Goal: Navigation & Orientation: Find specific page/section

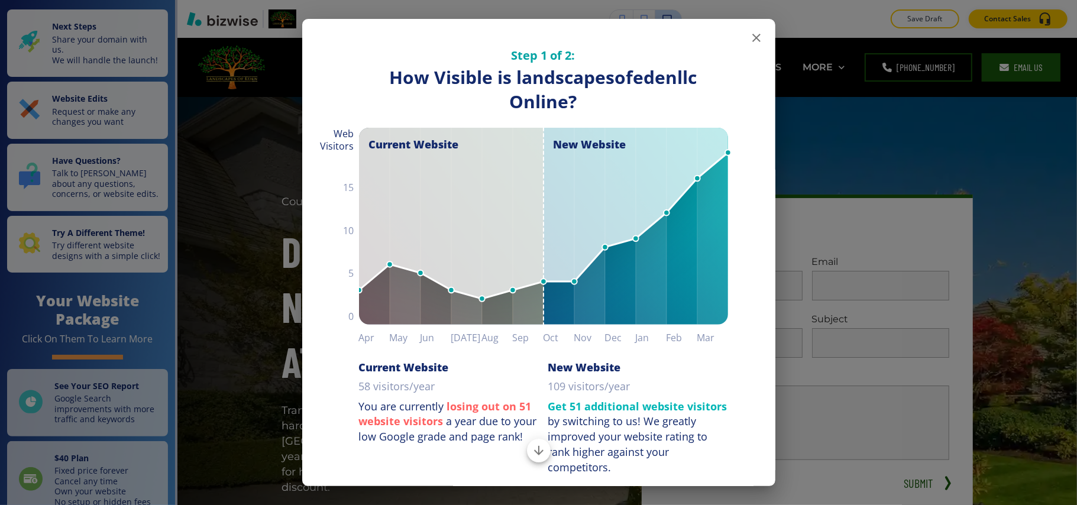
click at [749, 33] on icon "button" at bounding box center [756, 38] width 14 height 14
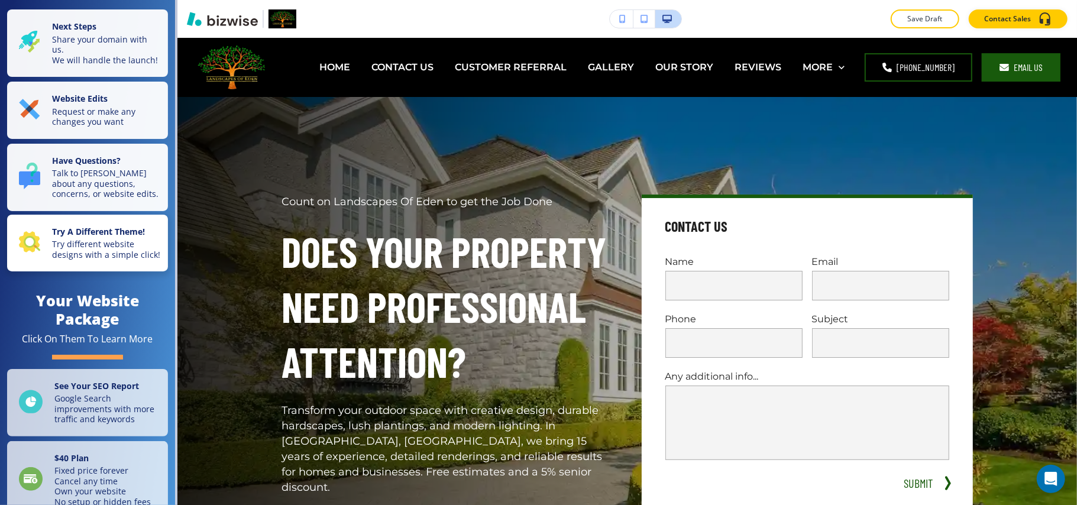
click at [72, 260] on p "Try different website designs with a simple click!" at bounding box center [106, 249] width 109 height 21
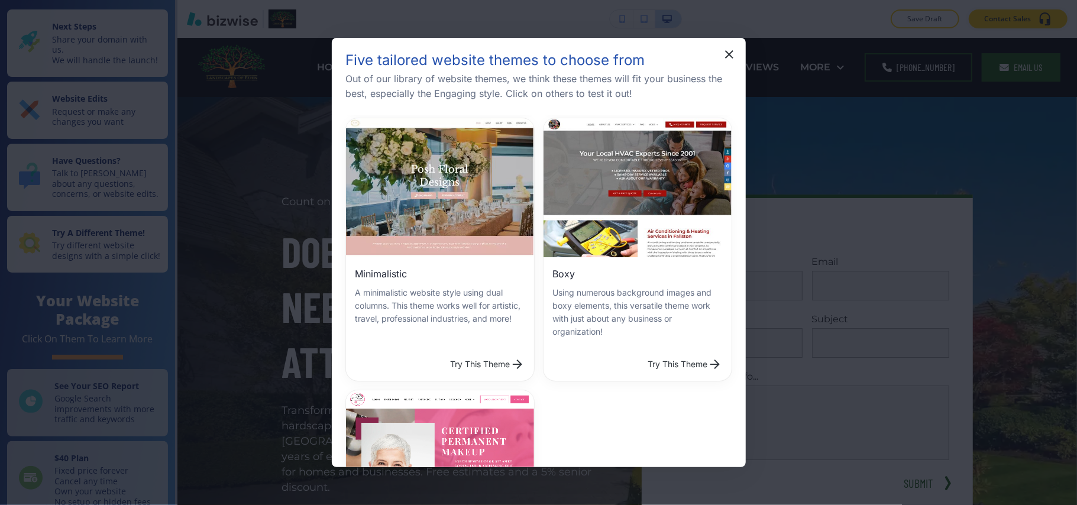
scroll to position [473, 0]
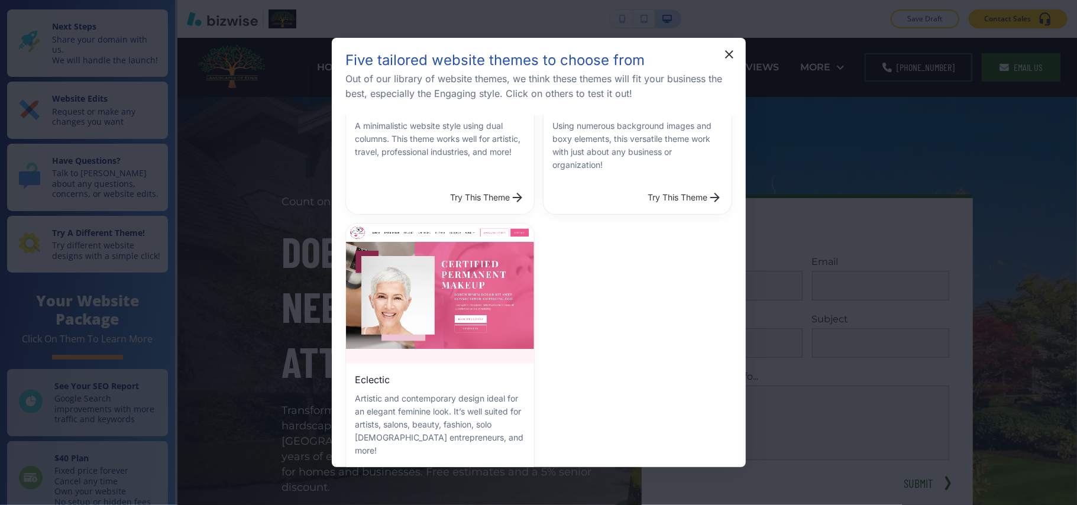
click at [490, 181] on div "Try This Theme" at bounding box center [440, 197] width 188 height 33
click at [490, 186] on button "Try This Theme" at bounding box center [487, 198] width 83 height 24
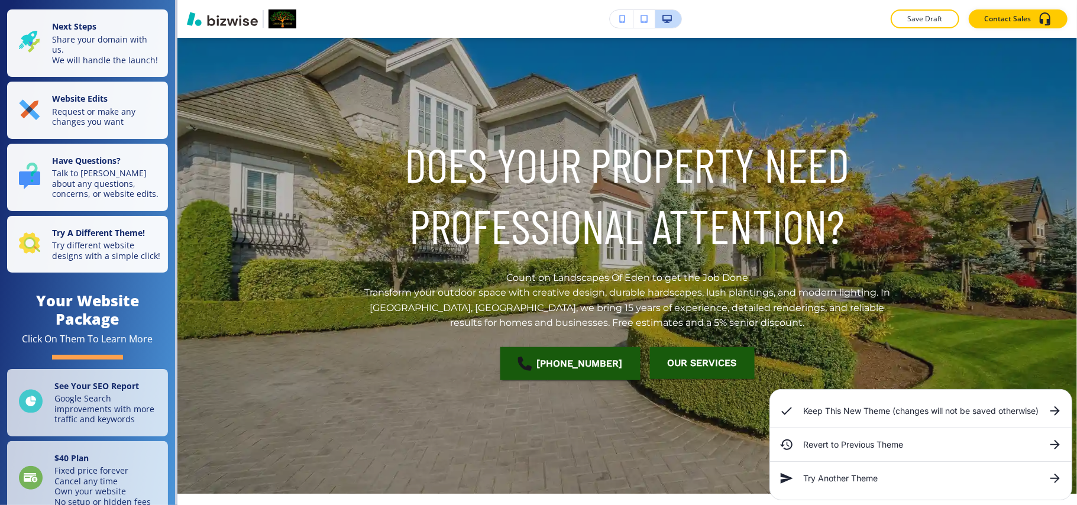
scroll to position [157, 0]
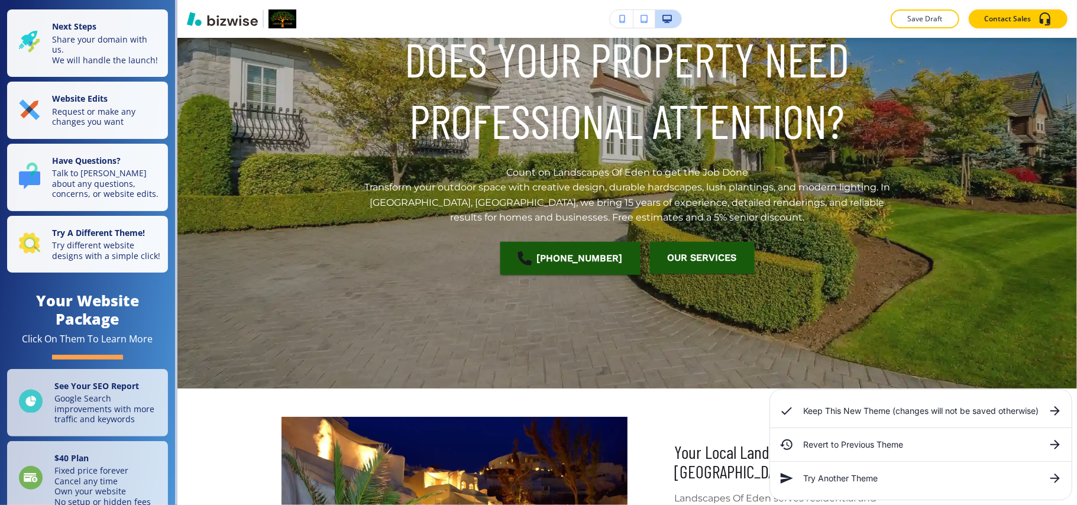
click at [1054, 413] on icon at bounding box center [1055, 411] width 14 height 14
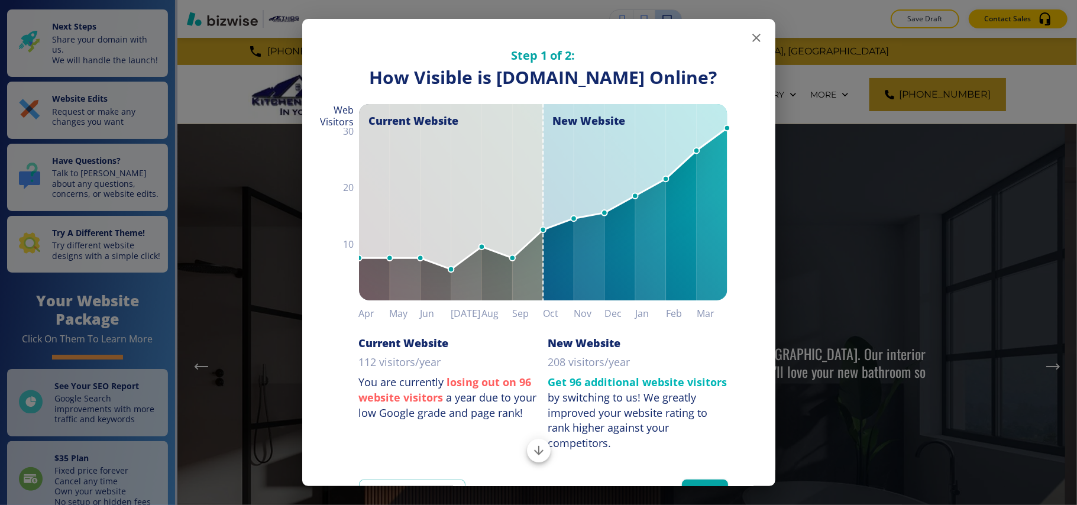
click at [752, 36] on icon "button" at bounding box center [756, 38] width 8 height 8
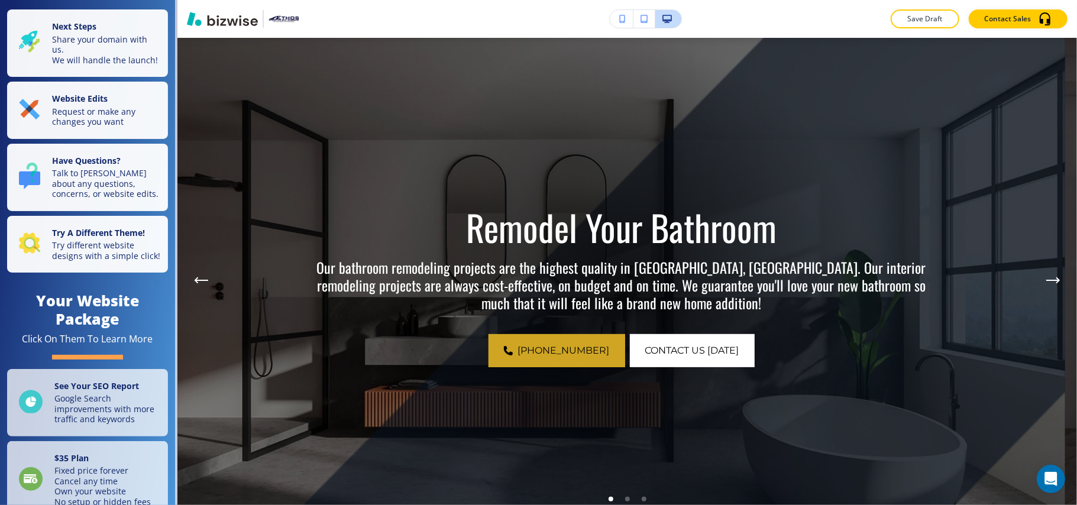
scroll to position [237, 0]
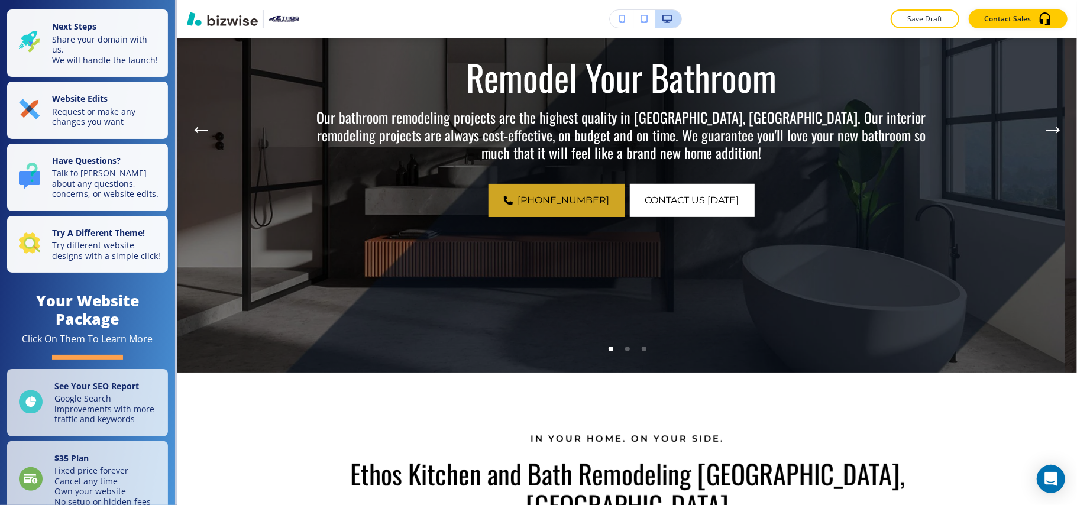
click at [619, 353] on li "Go to slide 2" at bounding box center [627, 349] width 17 height 17
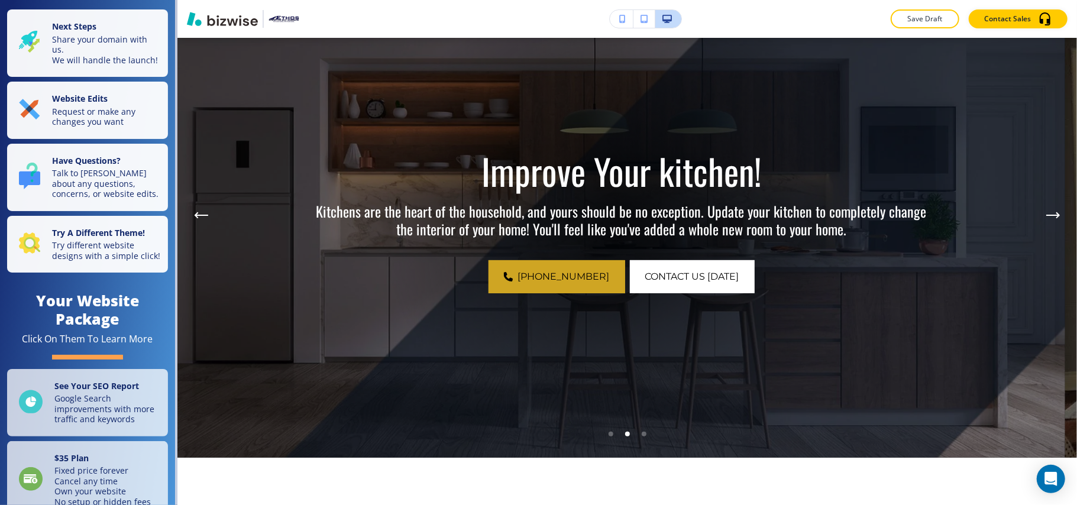
scroll to position [0, 0]
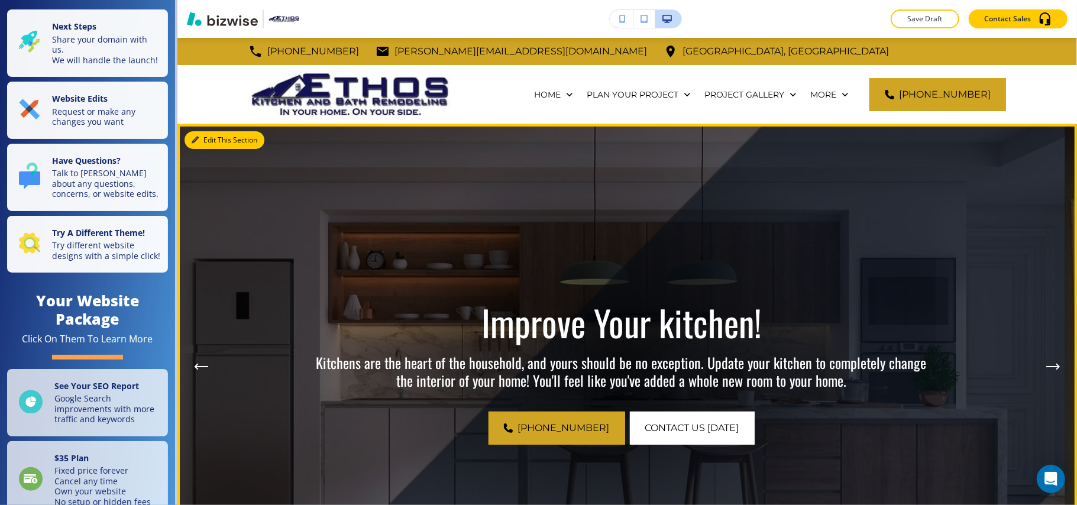
click at [221, 140] on button "Edit This Section" at bounding box center [224, 140] width 80 height 18
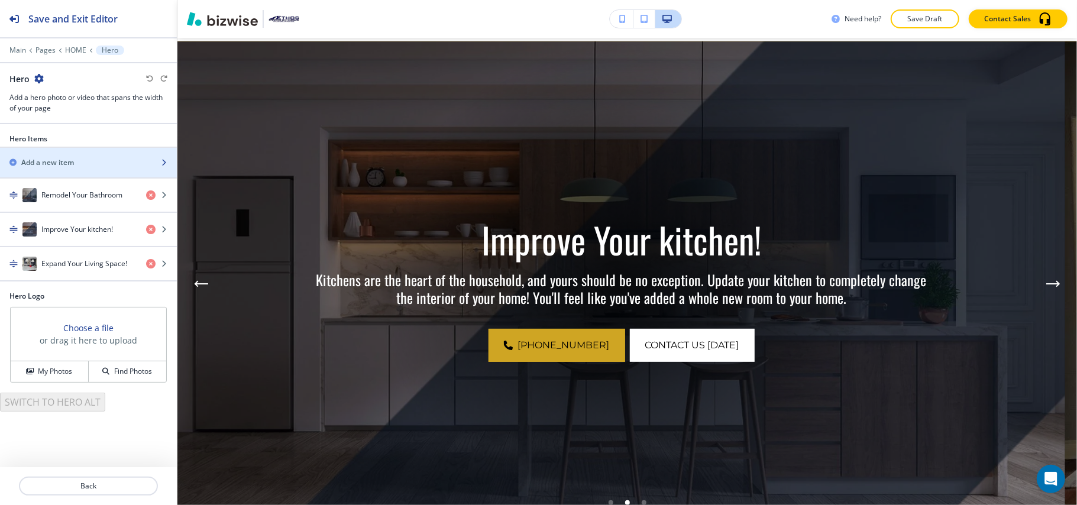
scroll to position [86, 0]
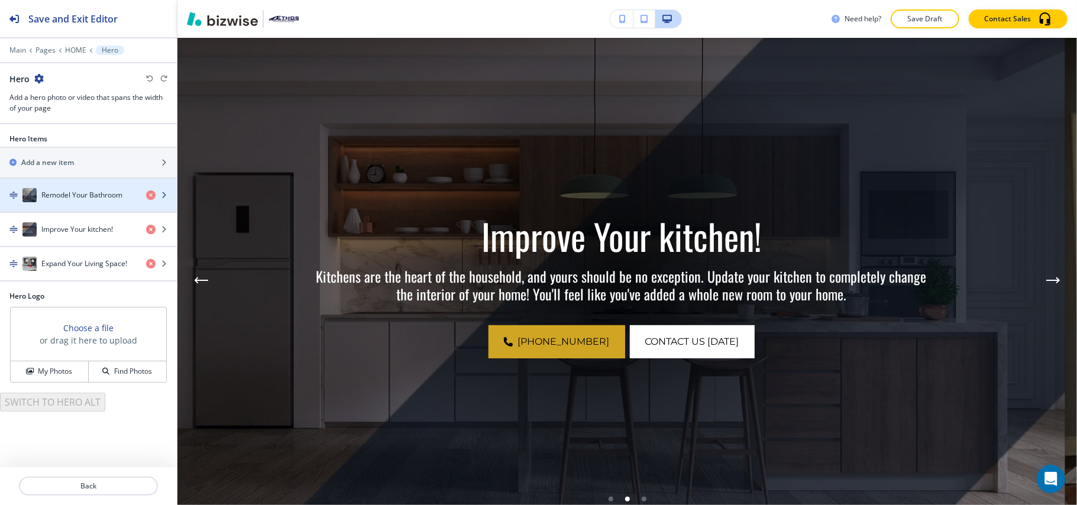
click at [86, 195] on h4 "Remodel Your Bathroom" at bounding box center [81, 195] width 81 height 11
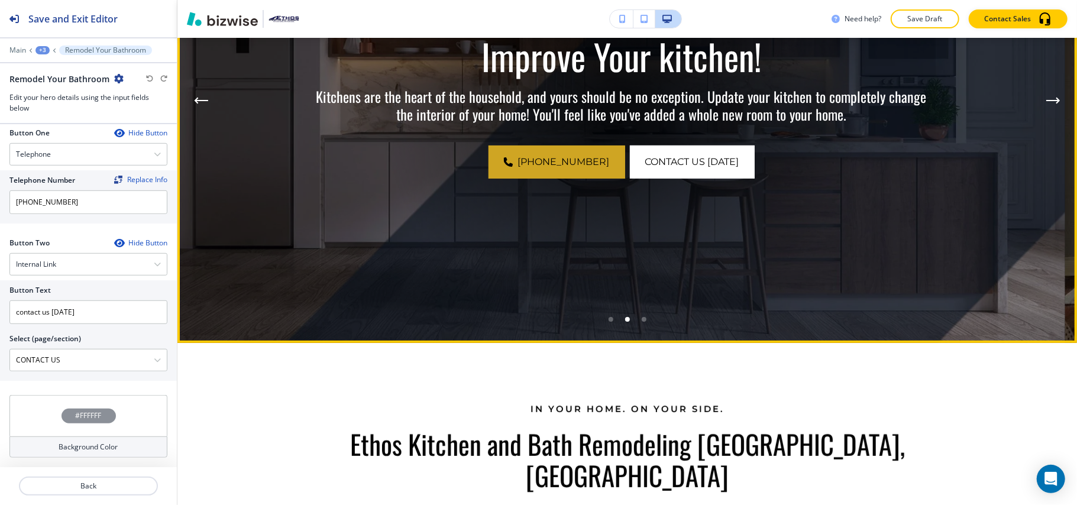
scroll to position [79, 0]
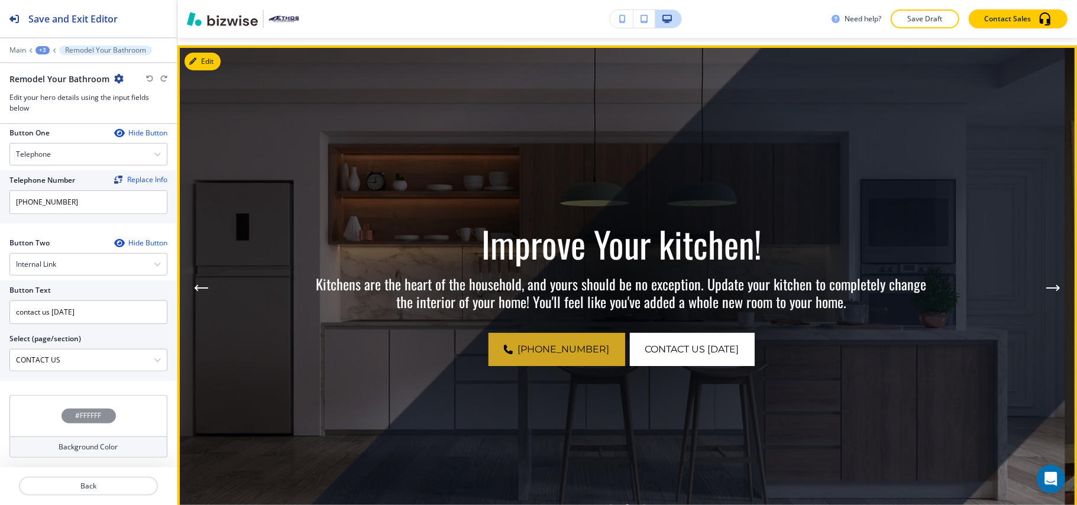
click at [1041, 292] on button "Next Hero Image" at bounding box center [1053, 288] width 24 height 24
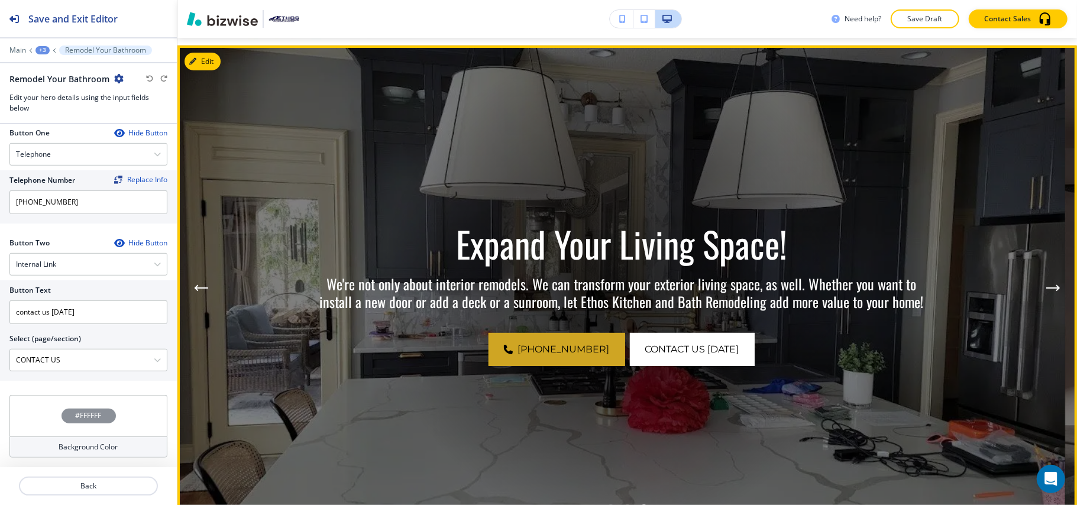
click at [1046, 290] on icon "Next Hero Image" at bounding box center [1053, 287] width 14 height 7
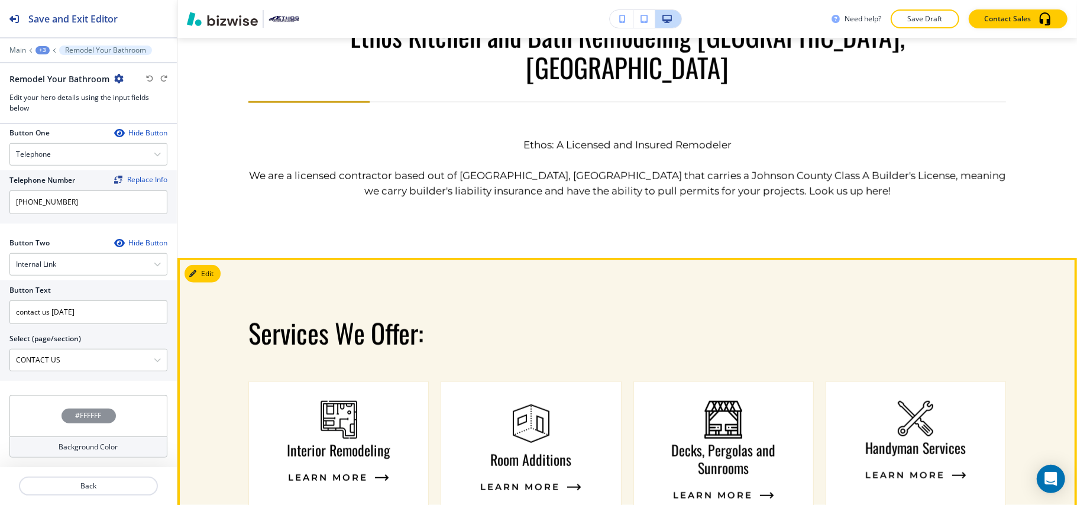
scroll to position [867, 0]
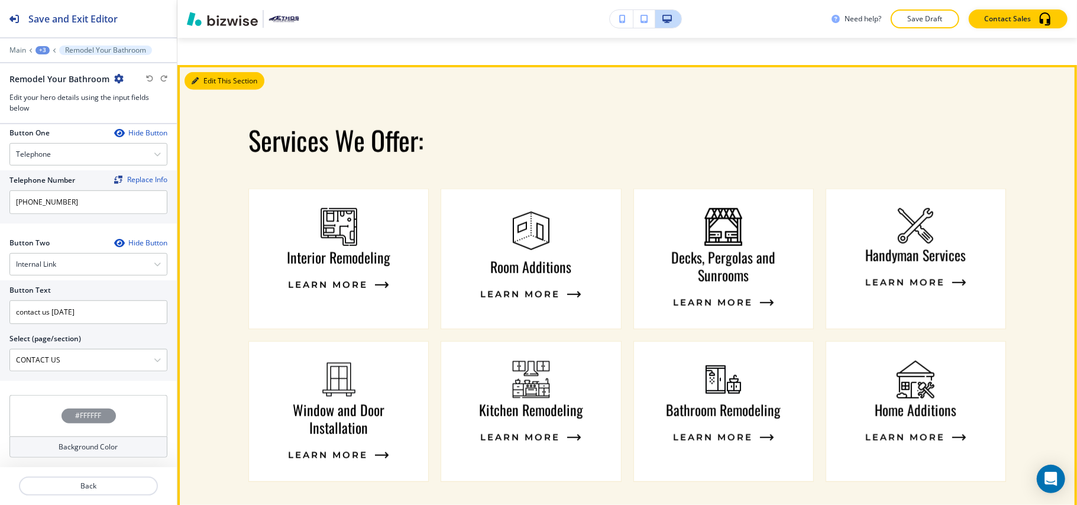
click at [206, 72] on button "Edit This Section" at bounding box center [224, 81] width 80 height 18
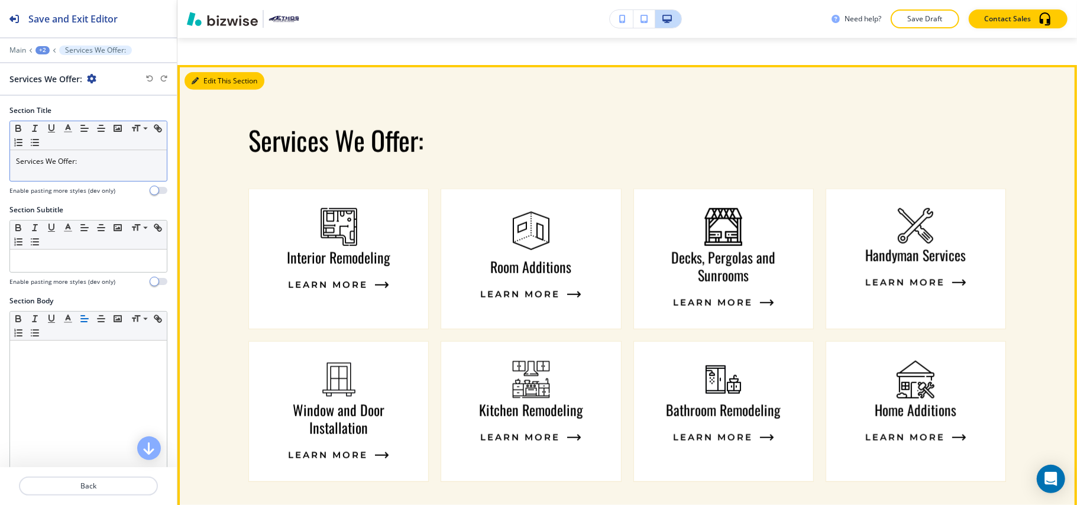
scroll to position [862, 0]
